Goal: Transaction & Acquisition: Download file/media

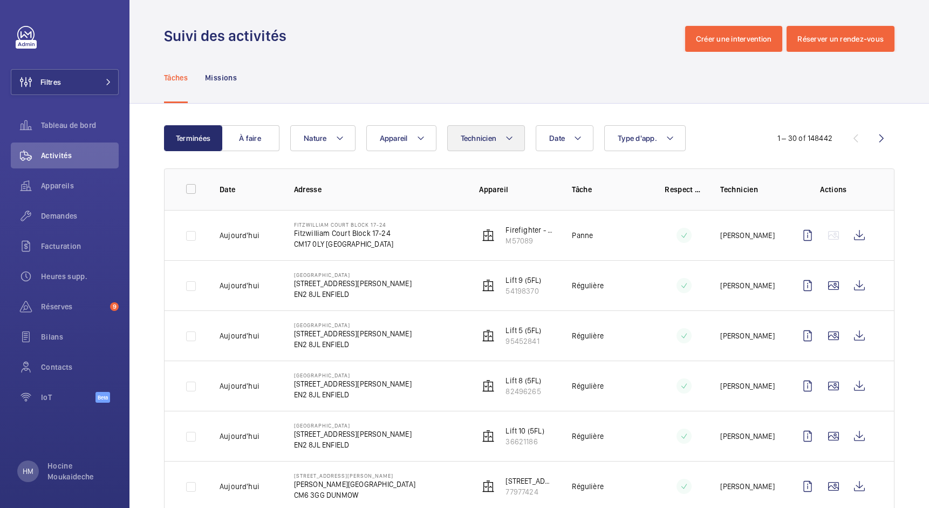
drag, startPoint x: 506, startPoint y: 139, endPoint x: 524, endPoint y: 145, distance: 18.1
click at [506, 139] on mat-icon at bounding box center [509, 138] width 9 height 13
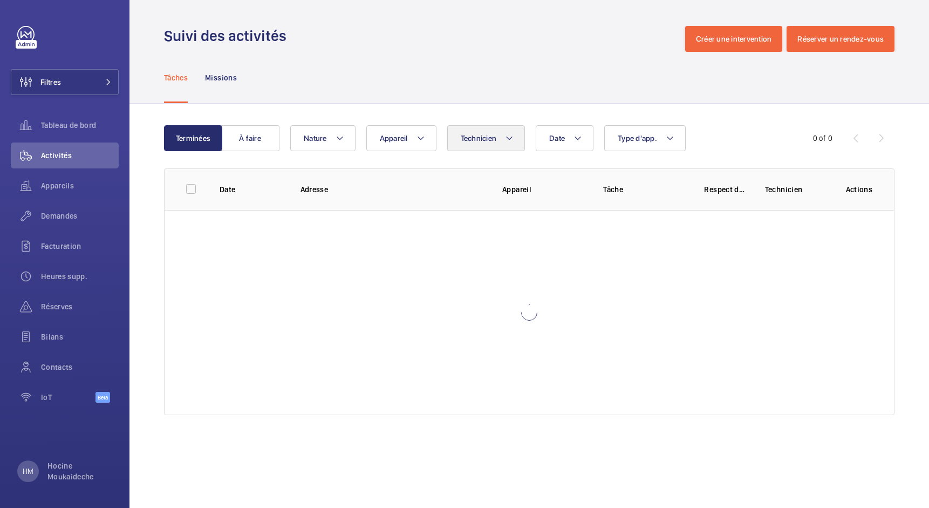
click at [517, 133] on button "Technicien" at bounding box center [486, 138] width 78 height 26
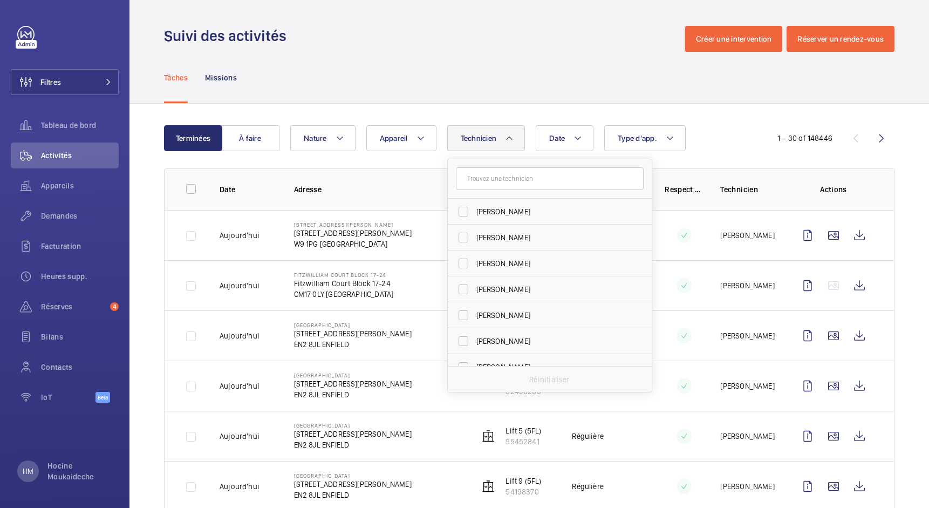
click at [503, 177] on input "text" at bounding box center [550, 178] width 188 height 23
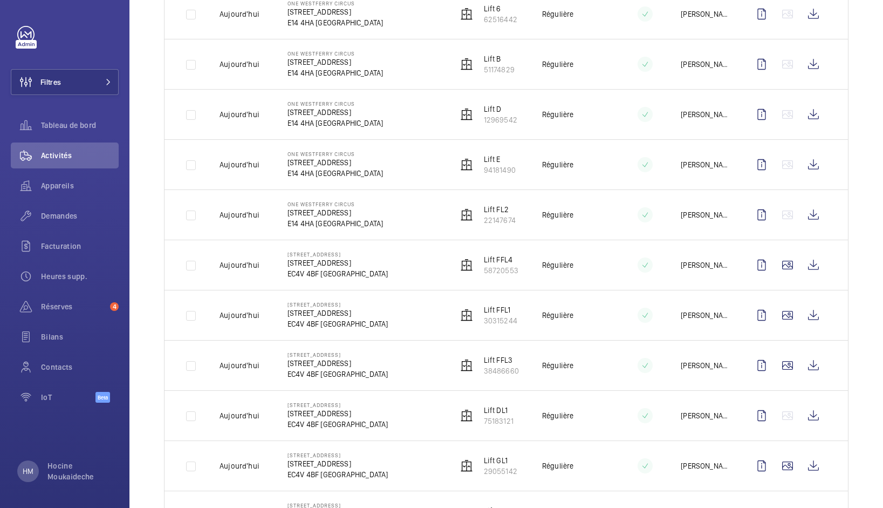
scroll to position [759, 0]
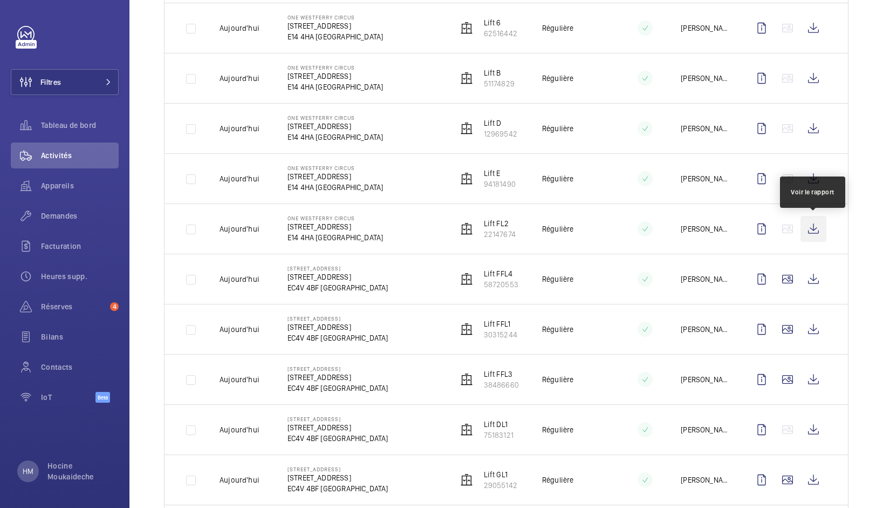
click at [814, 227] on wm-front-icon-button at bounding box center [813, 229] width 26 height 26
